Goal: Information Seeking & Learning: Check status

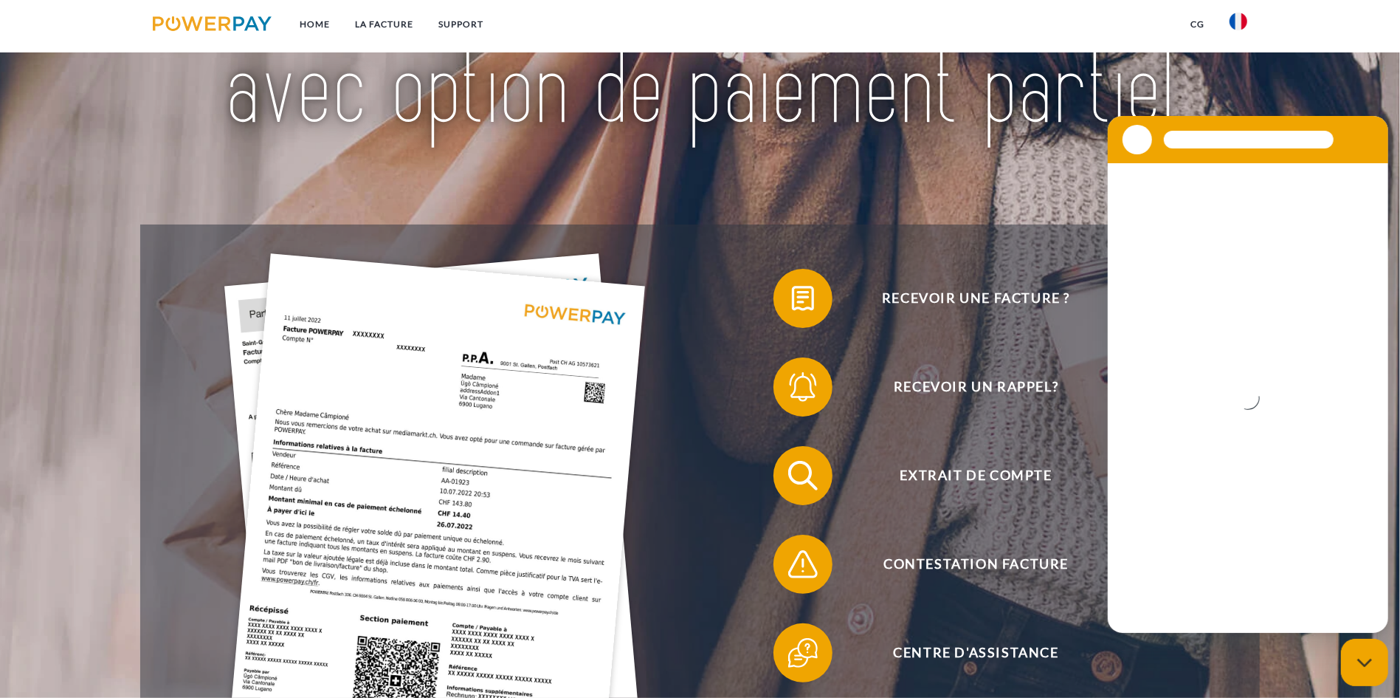
scroll to position [295, 0]
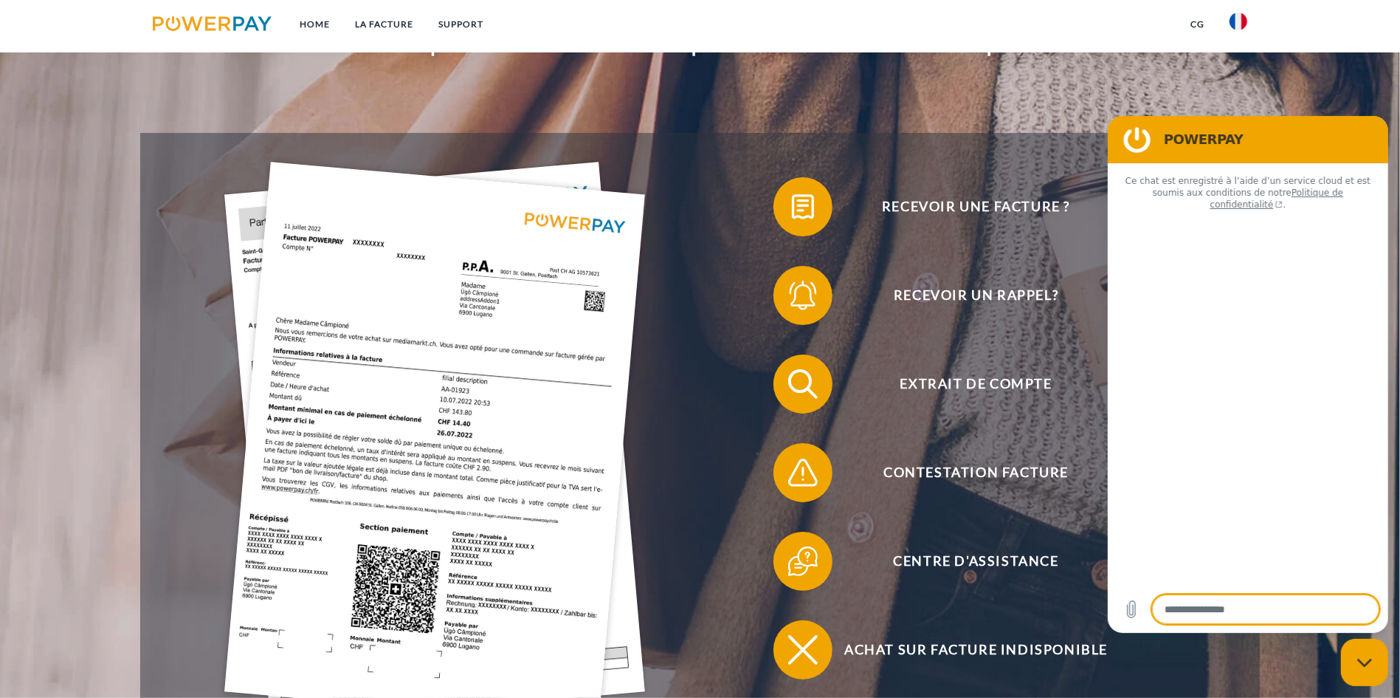
type textarea "*"
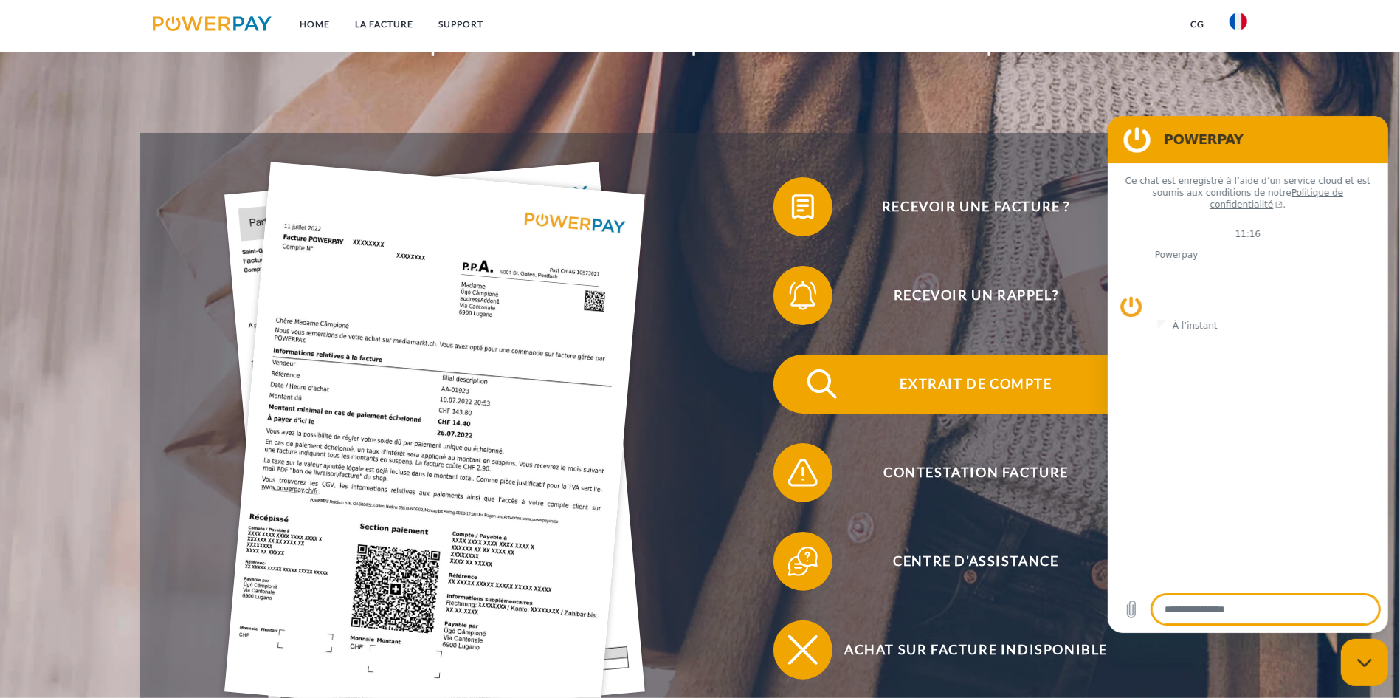
click at [795, 354] on span "Extrait de compte" at bounding box center [976, 383] width 362 height 59
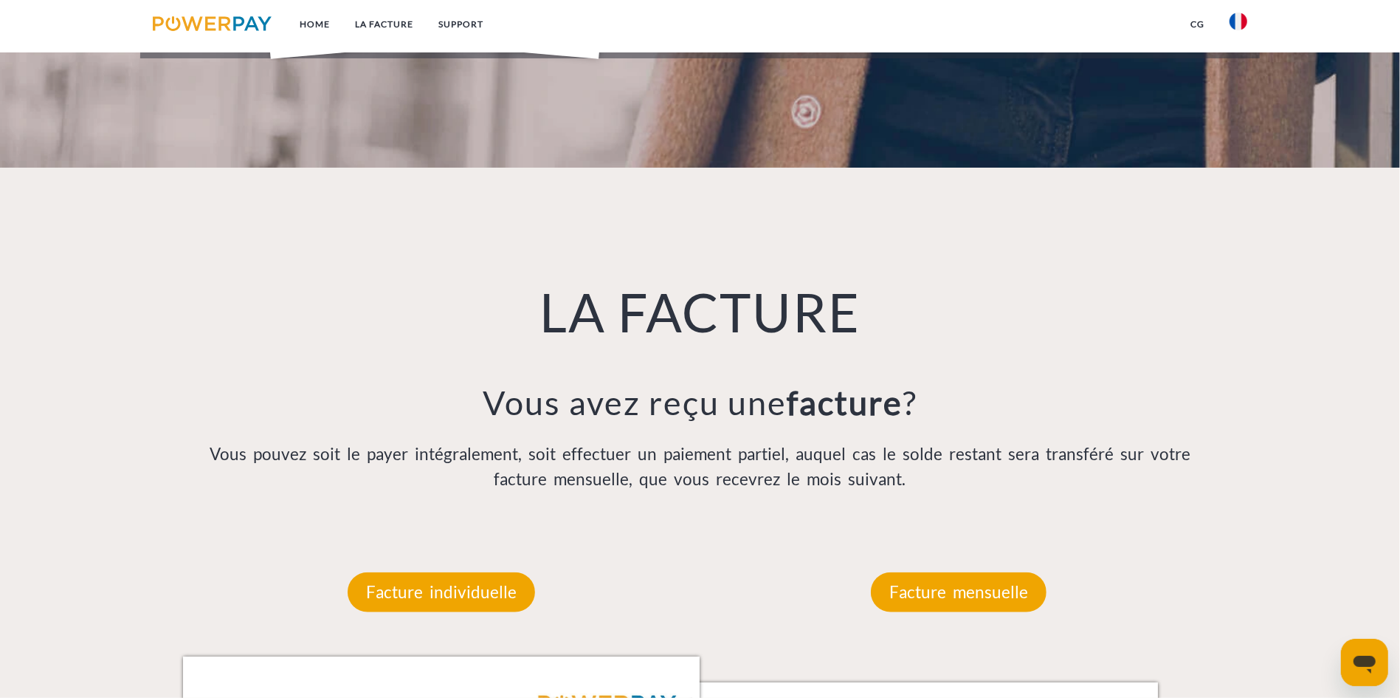
scroll to position [1033, 0]
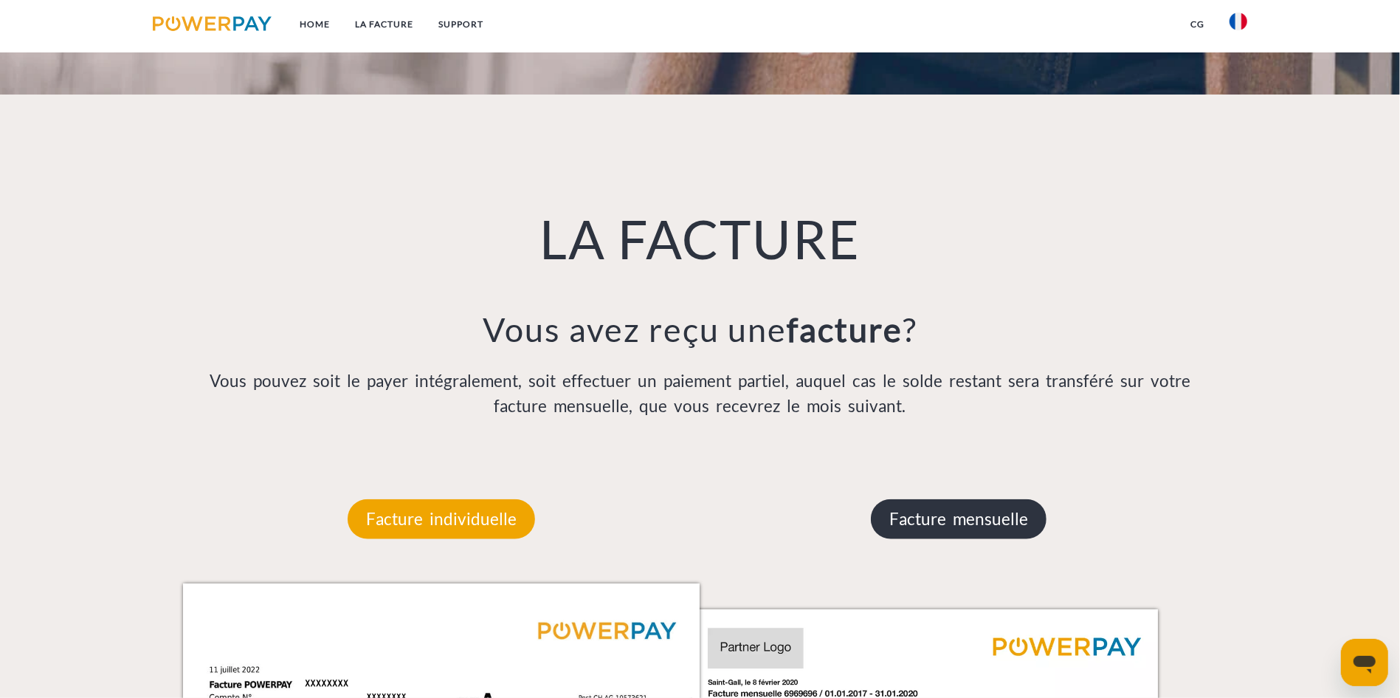
click at [965, 499] on p "Facture mensuelle" at bounding box center [959, 519] width 176 height 40
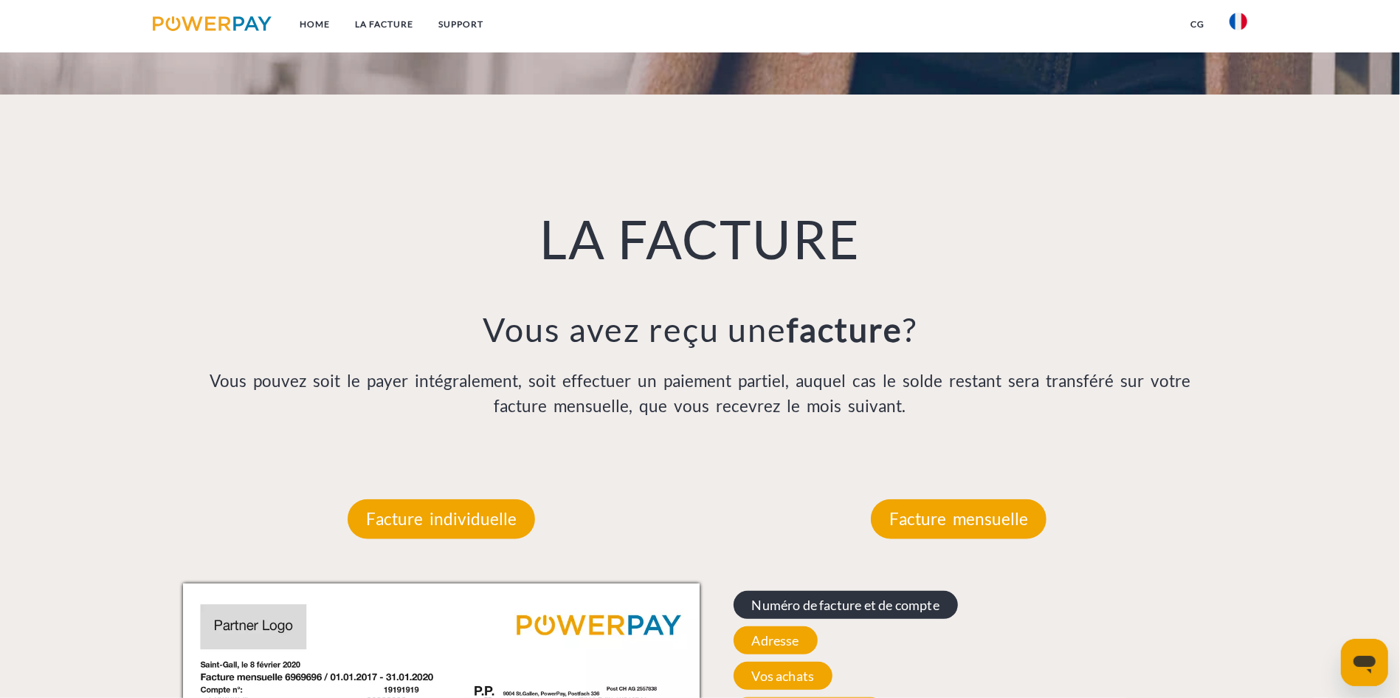
click at [859, 591] on span "Numéro de facture et de compte" at bounding box center [846, 605] width 224 height 28
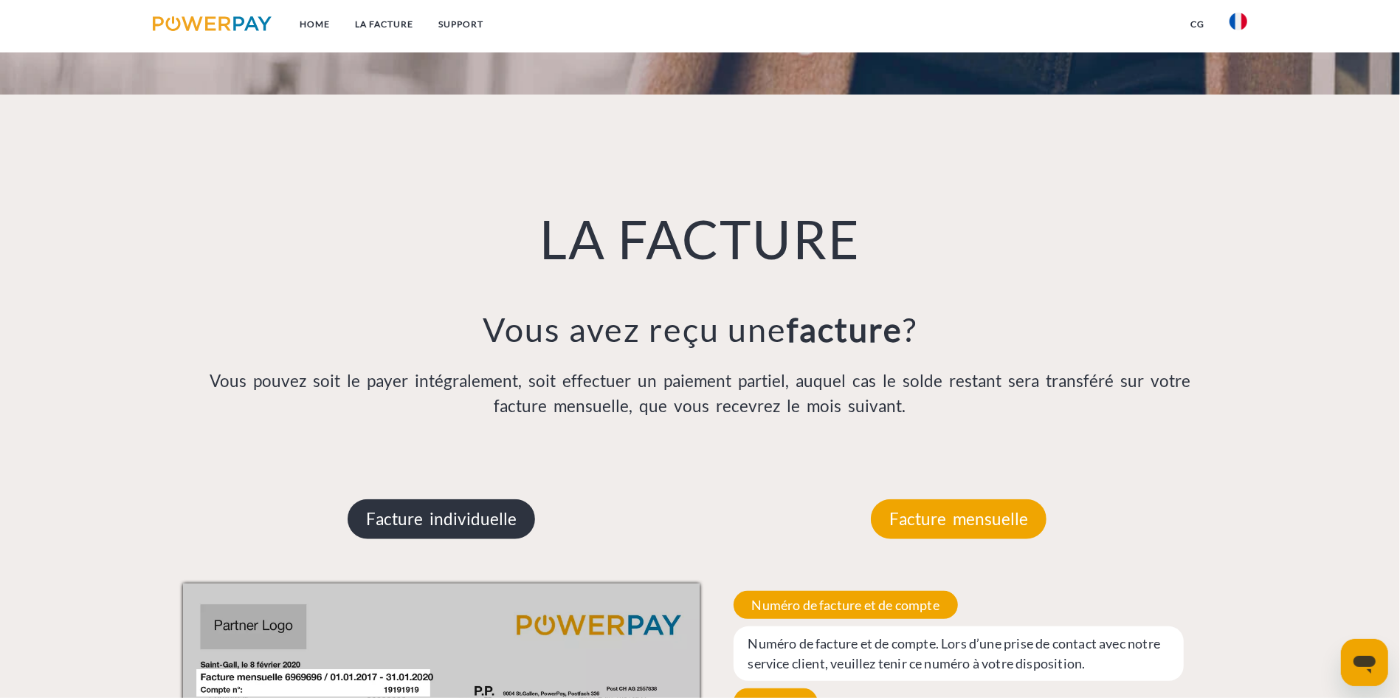
scroll to position [960, 0]
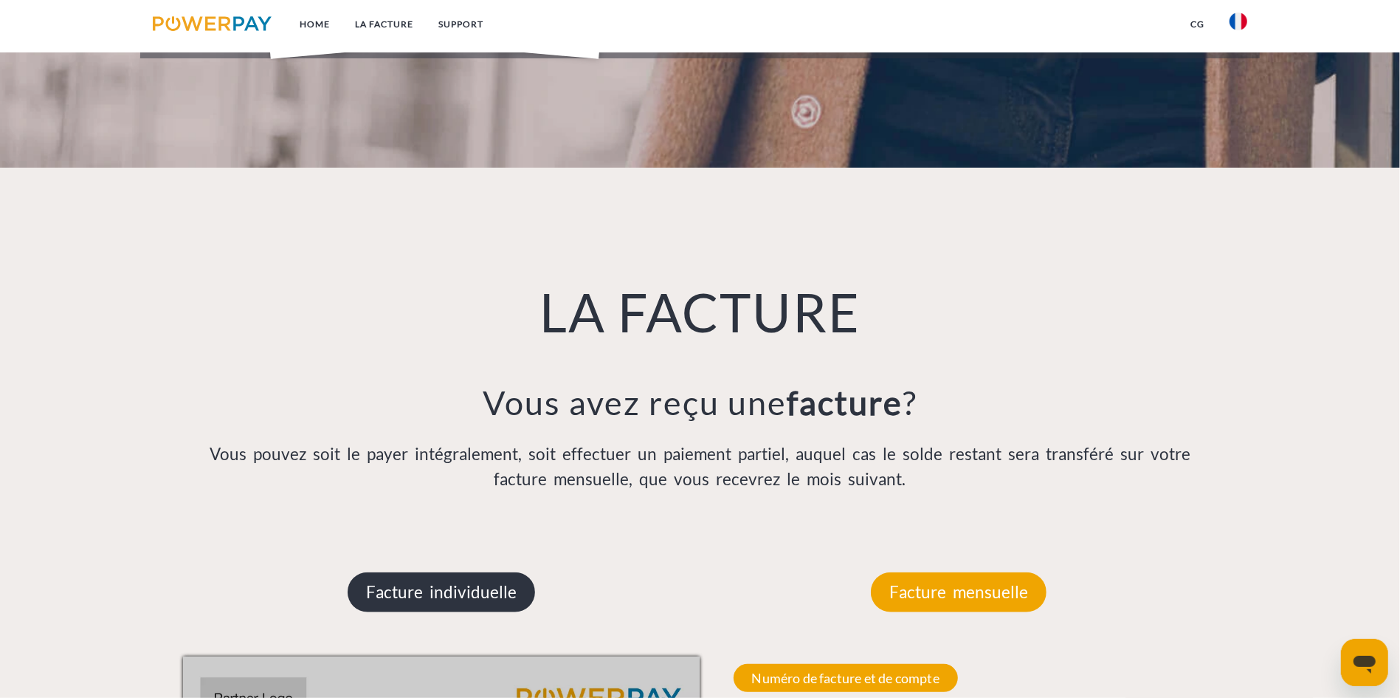
click at [453, 572] on p "Facture individuelle" at bounding box center [441, 592] width 187 height 40
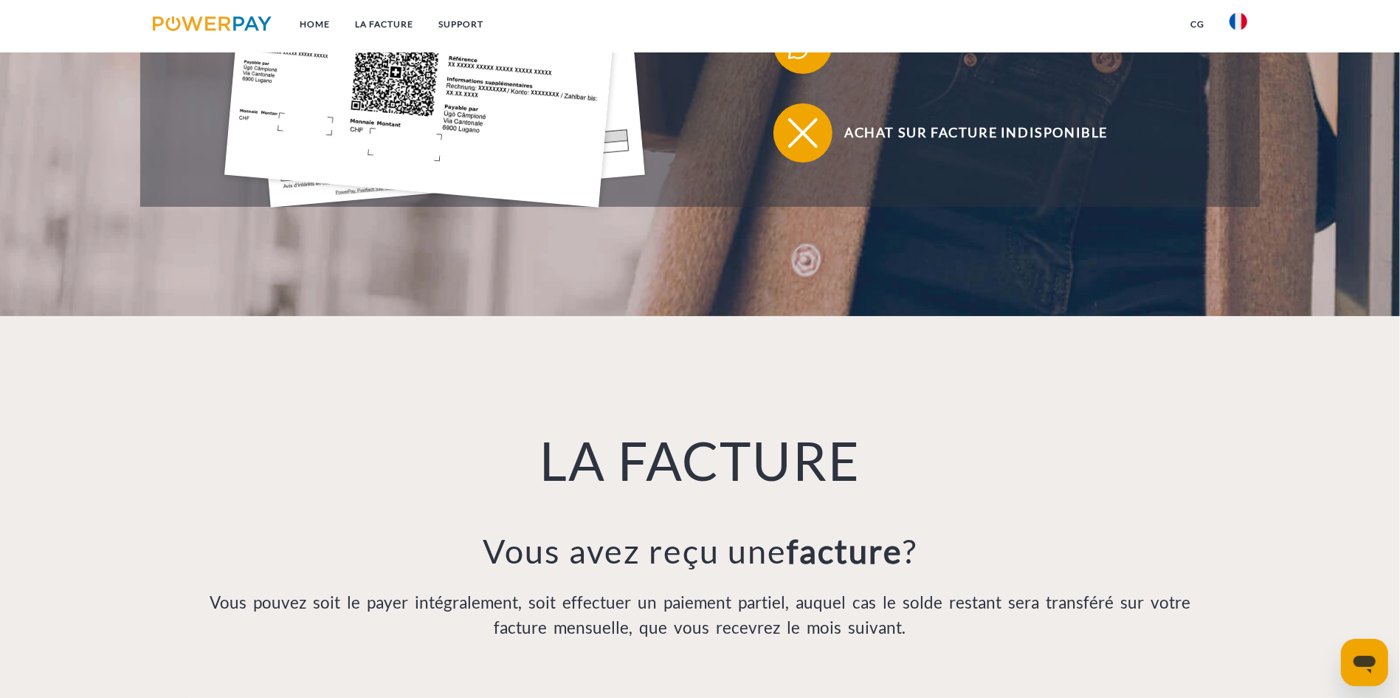
scroll to position [886, 0]
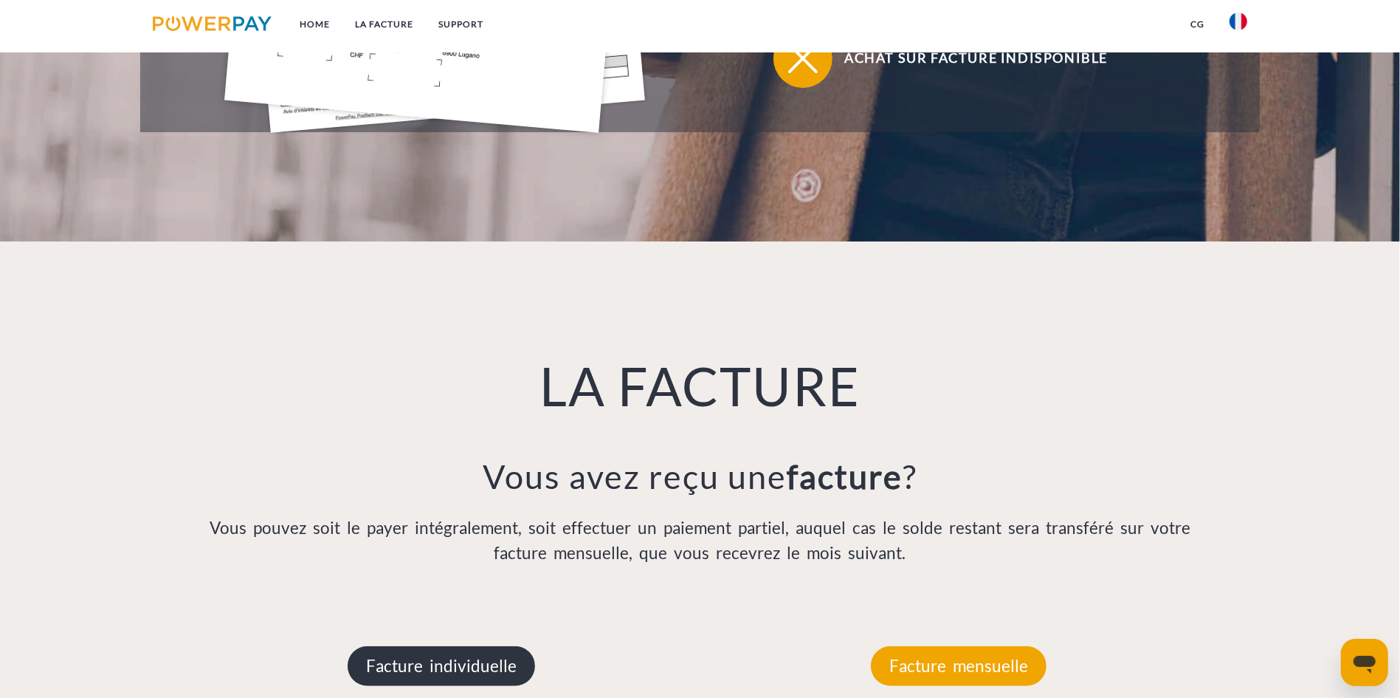
click at [436, 646] on p "Facture individuelle" at bounding box center [441, 666] width 187 height 40
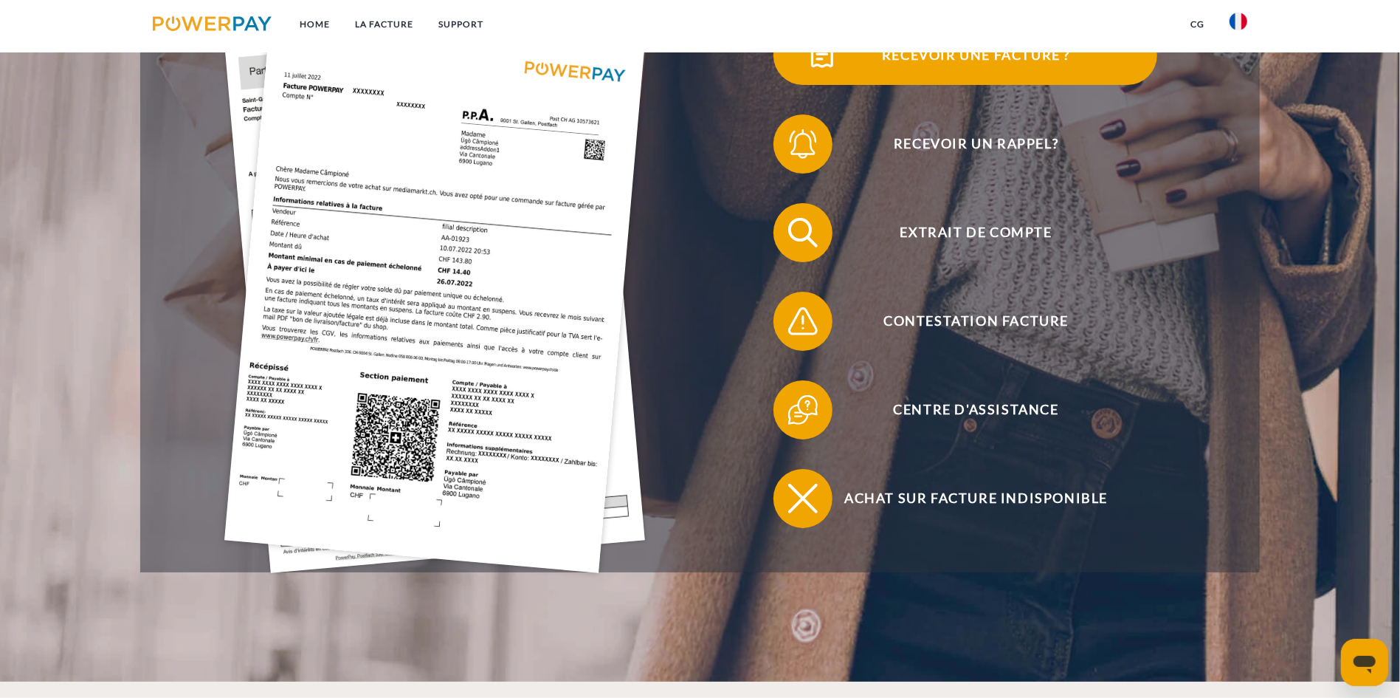
scroll to position [442, 0]
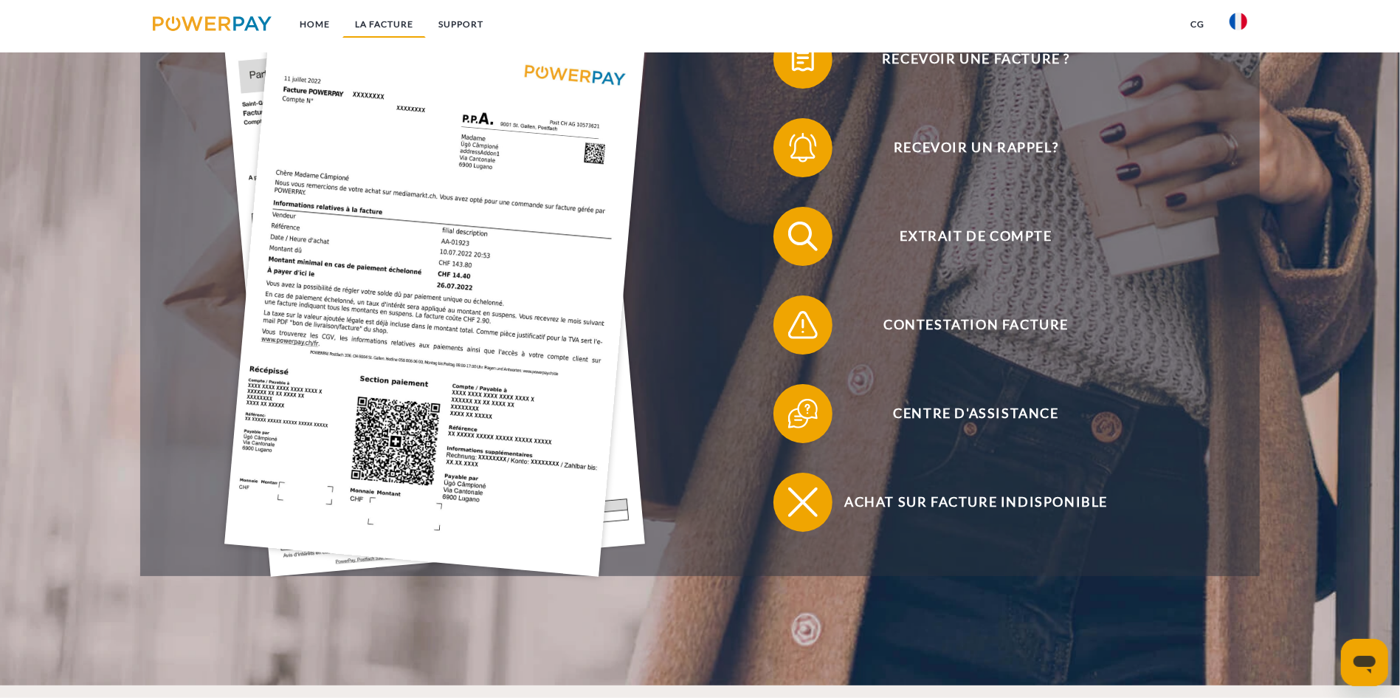
click at [383, 24] on link "LA FACTURE" at bounding box center [384, 24] width 83 height 27
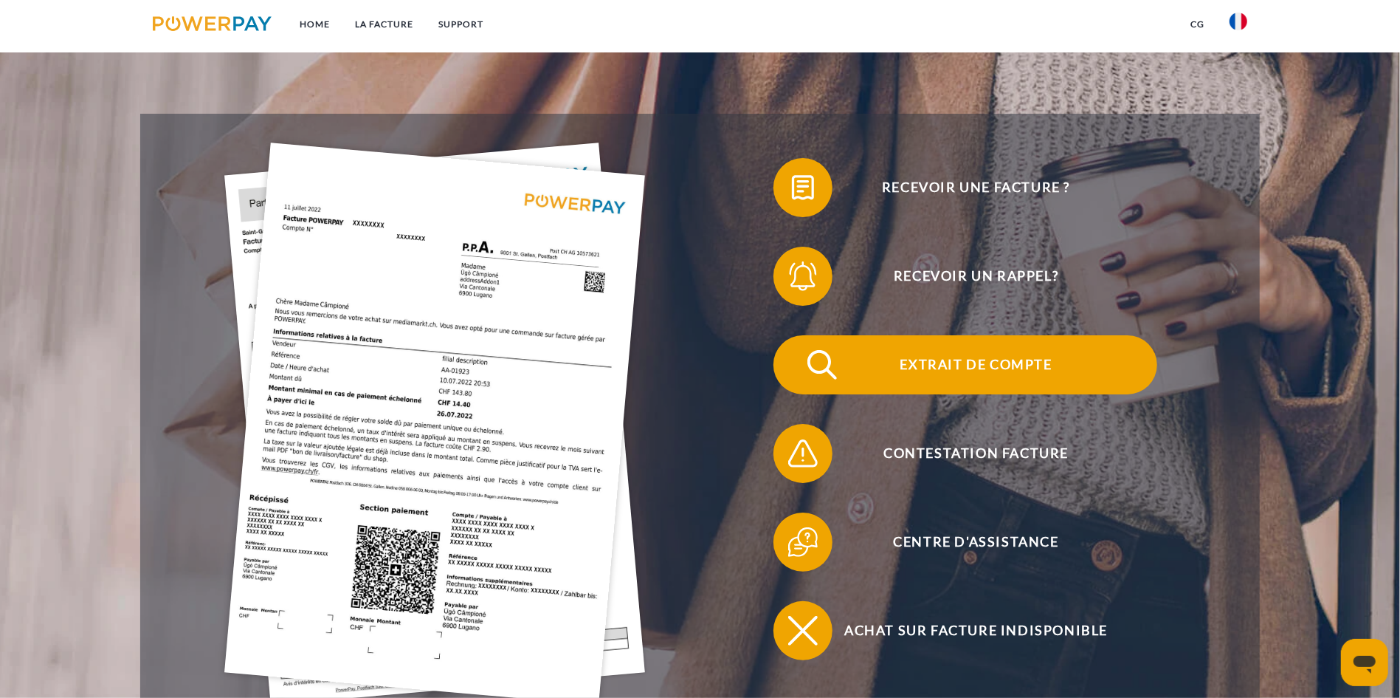
scroll to position [303, 0]
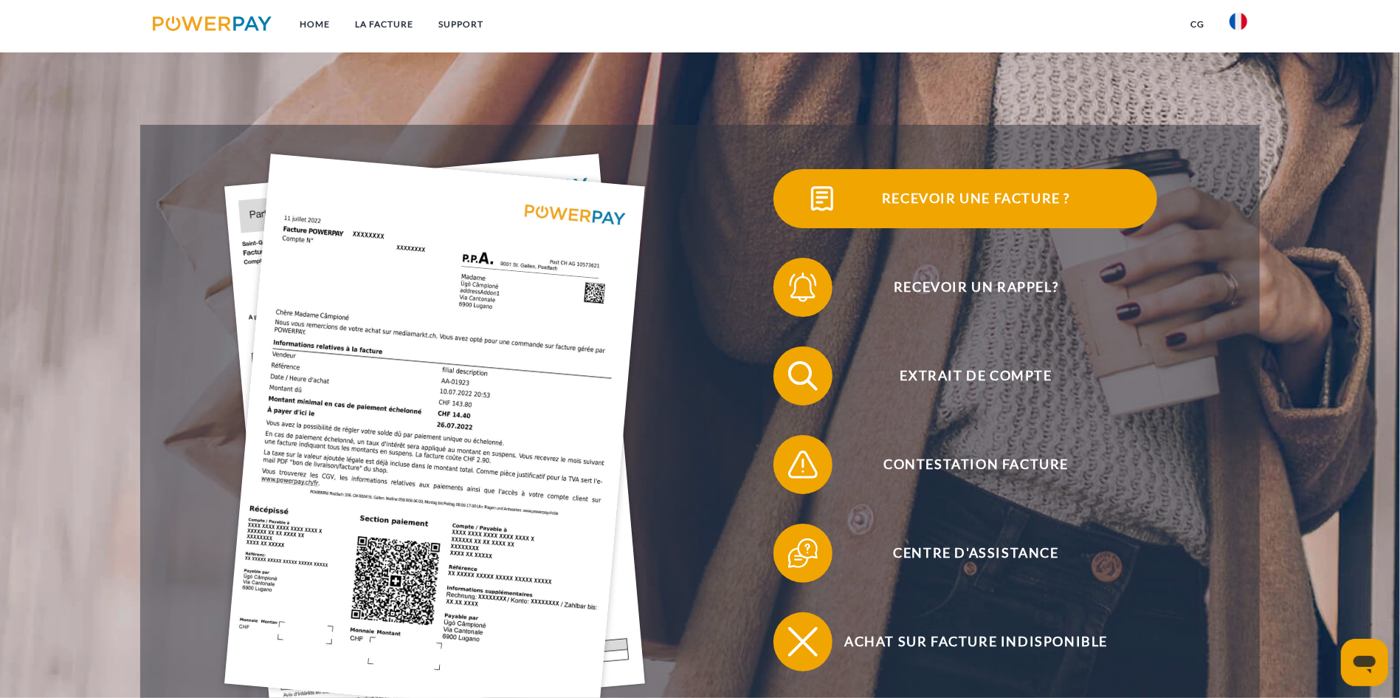
click at [795, 211] on span "Recevoir une facture ?" at bounding box center [976, 198] width 362 height 59
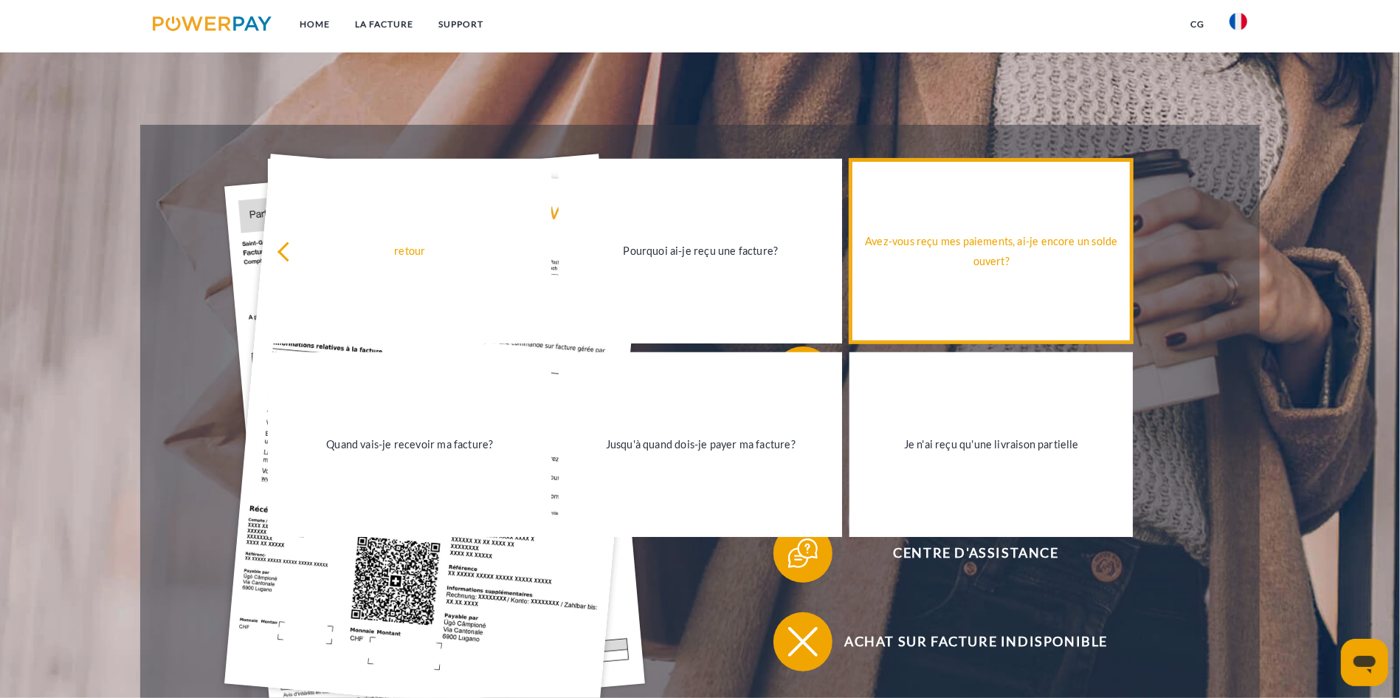
click at [980, 269] on div "Avez-vous reçu mes paiements, ai-je encore un solde ouvert?" at bounding box center [992, 251] width 266 height 40
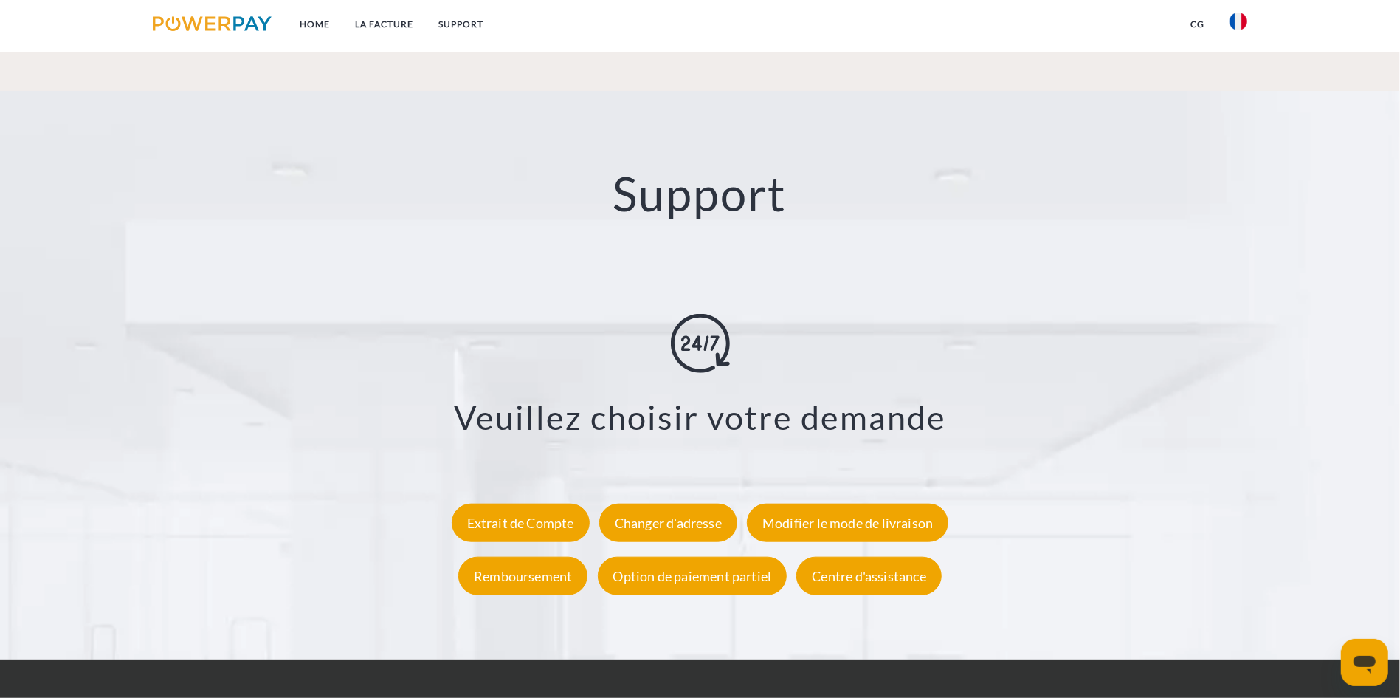
scroll to position [2665, 0]
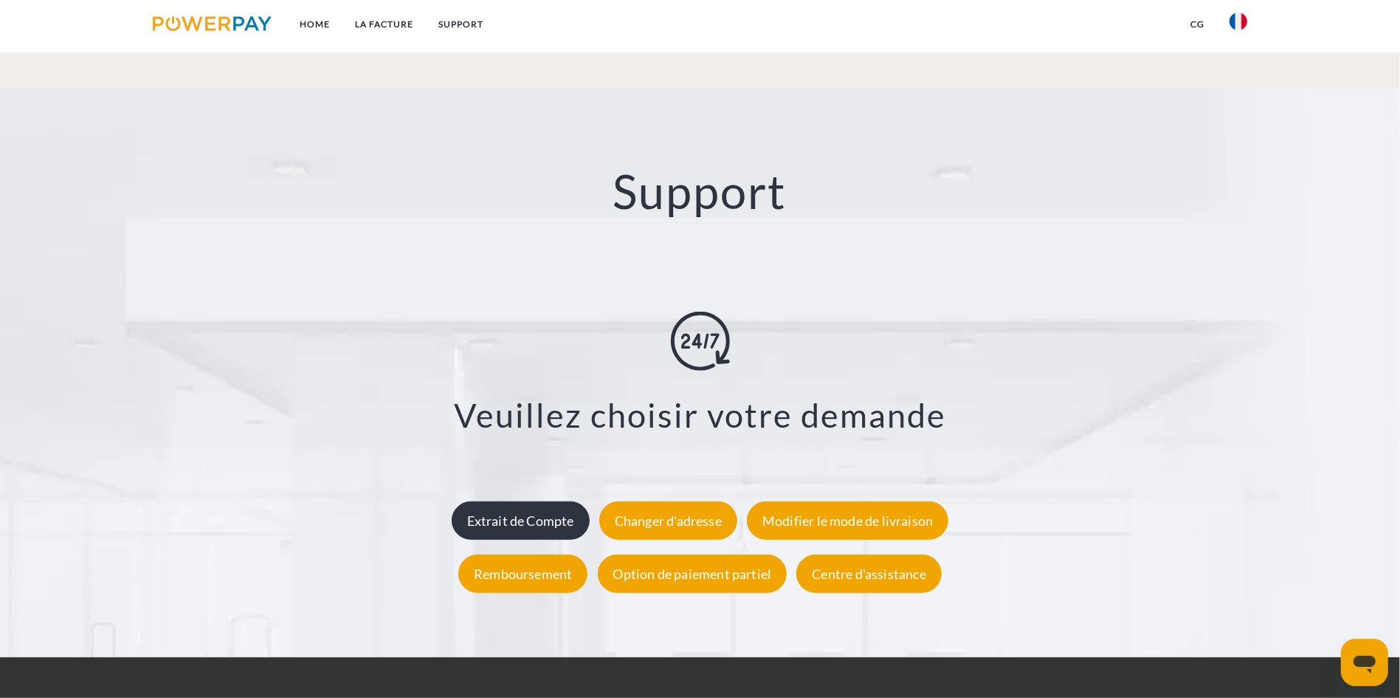
click at [559, 500] on div "Extrait de Compte" at bounding box center [521, 519] width 138 height 38
